Goal: Task Accomplishment & Management: Complete application form

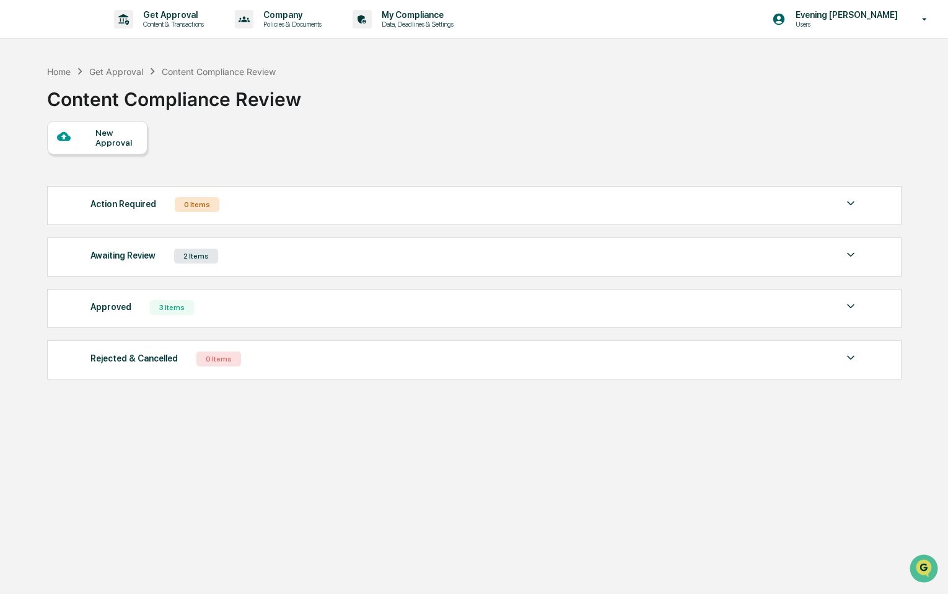
click at [125, 143] on div "New Approval" at bounding box center [116, 138] width 42 height 20
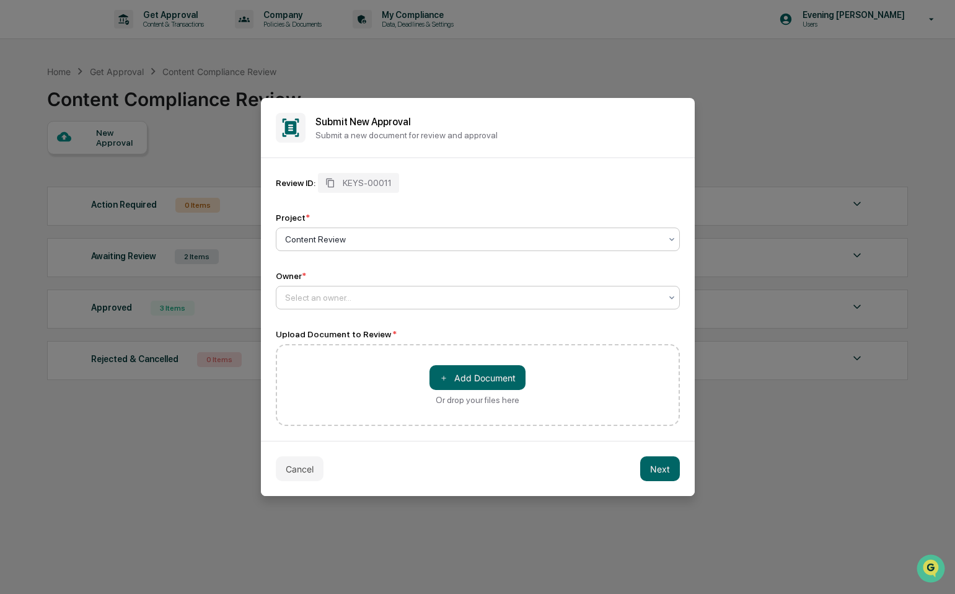
click at [410, 294] on div at bounding box center [472, 297] width 375 height 12
drag, startPoint x: 361, startPoint y: 395, endPoint x: 376, endPoint y: 397, distance: 15.5
click at [361, 395] on div "＋ Add Document Or drop your files here" at bounding box center [478, 385] width 404 height 82
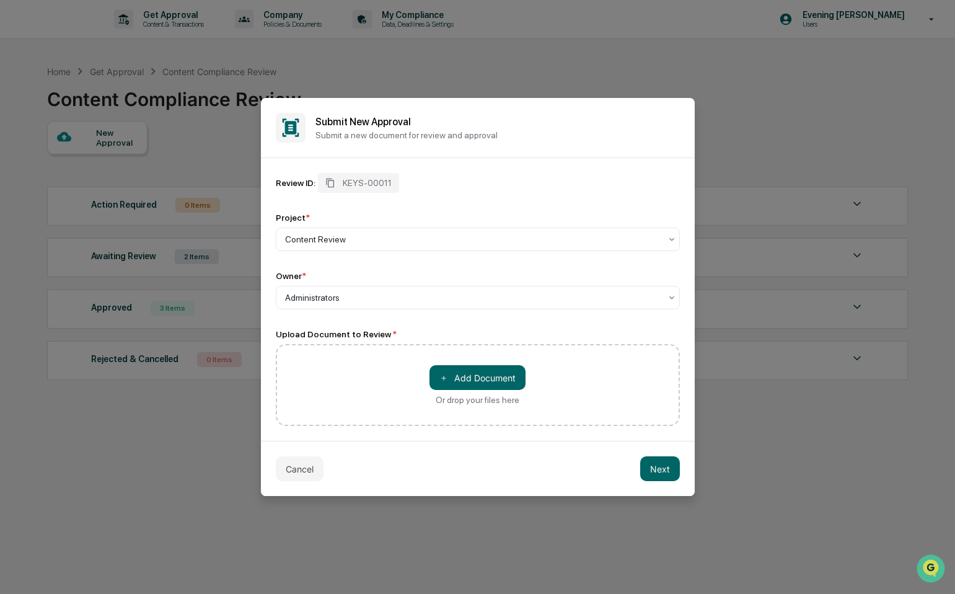
click at [467, 392] on div "＋ Add Document Or drop your files here" at bounding box center [477, 385] width 96 height 40
click at [0, 0] on input "＋ Add Document Or drop your files here" at bounding box center [0, 0] width 0 height 0
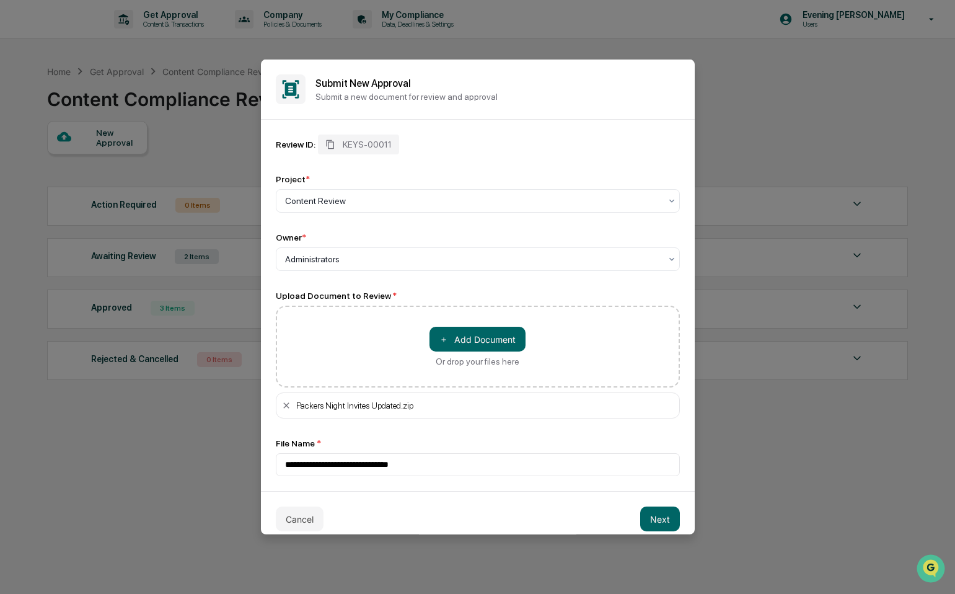
click at [649, 519] on button "Next" at bounding box center [660, 518] width 40 height 25
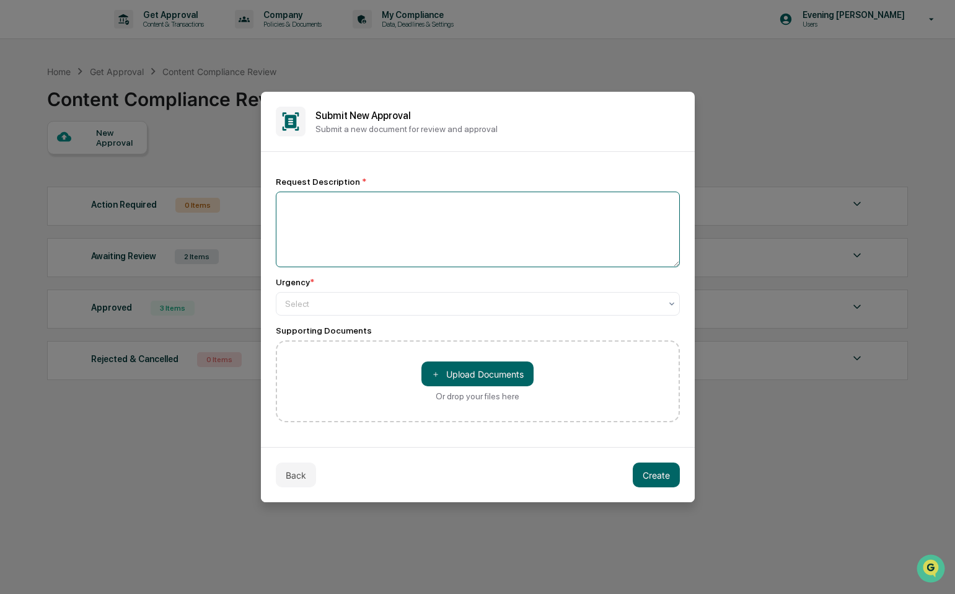
click at [425, 258] on textarea at bounding box center [478, 229] width 404 height 76
type textarea "**********"
click at [649, 477] on button "Create" at bounding box center [656, 474] width 47 height 25
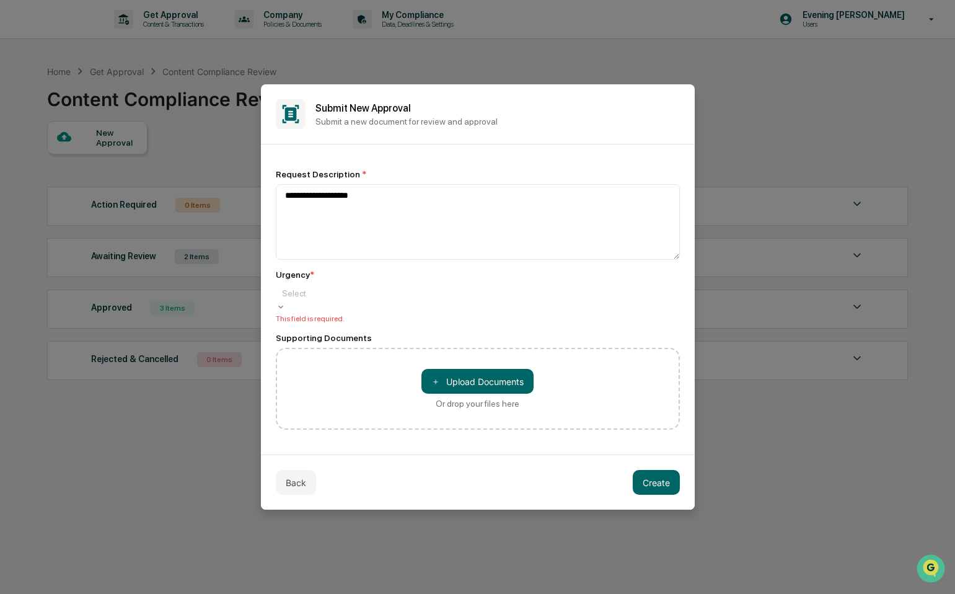
click at [441, 292] on div at bounding box center [478, 293] width 392 height 12
click at [659, 488] on button "Create" at bounding box center [656, 482] width 47 height 25
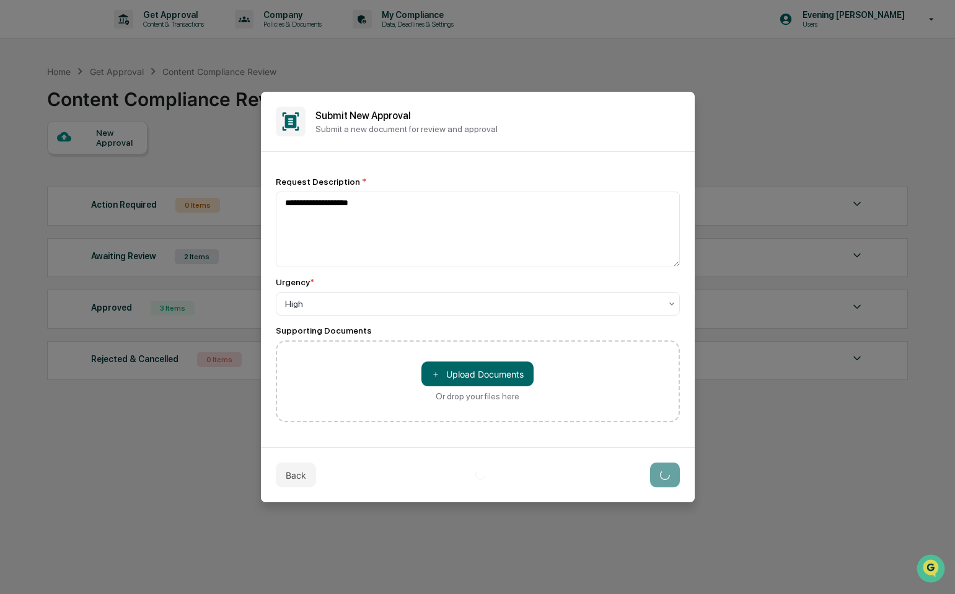
click at [499, 437] on div "**********" at bounding box center [478, 299] width 434 height 295
